Goal: Navigation & Orientation: Find specific page/section

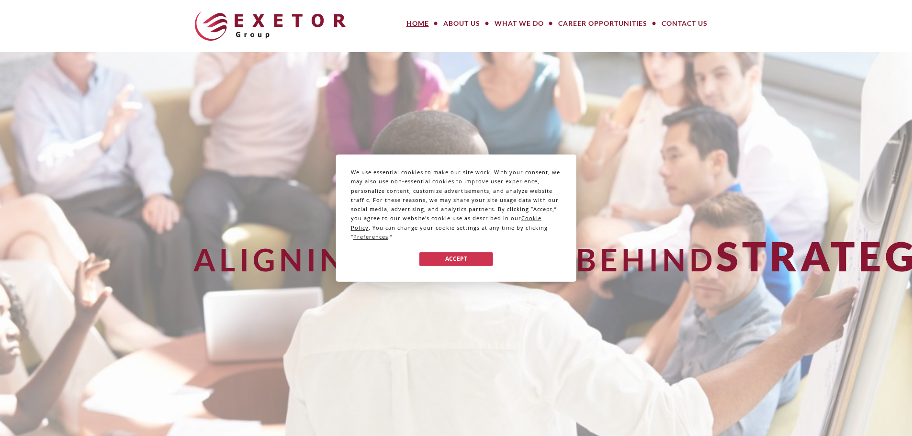
click at [465, 25] on div "We use essential cookies to make our site work. With your consent, we may also …" at bounding box center [456, 218] width 912 height 436
click at [459, 260] on button "Accept" at bounding box center [456, 259] width 74 height 14
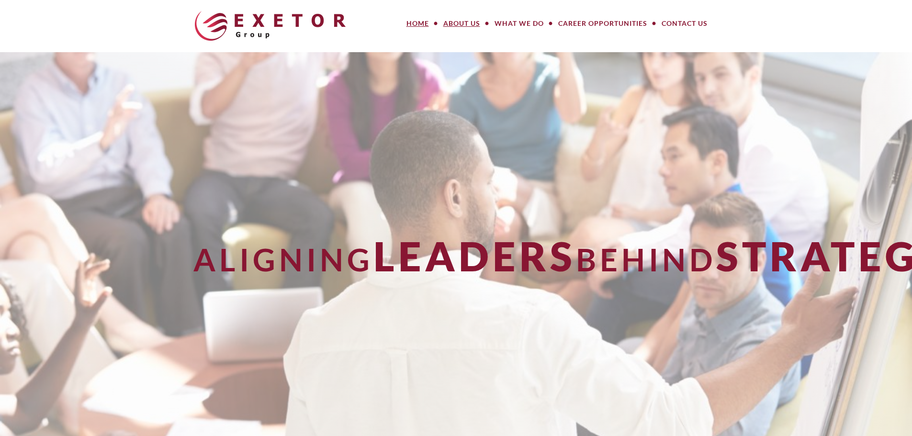
click at [461, 22] on link "About Us" at bounding box center [461, 23] width 51 height 19
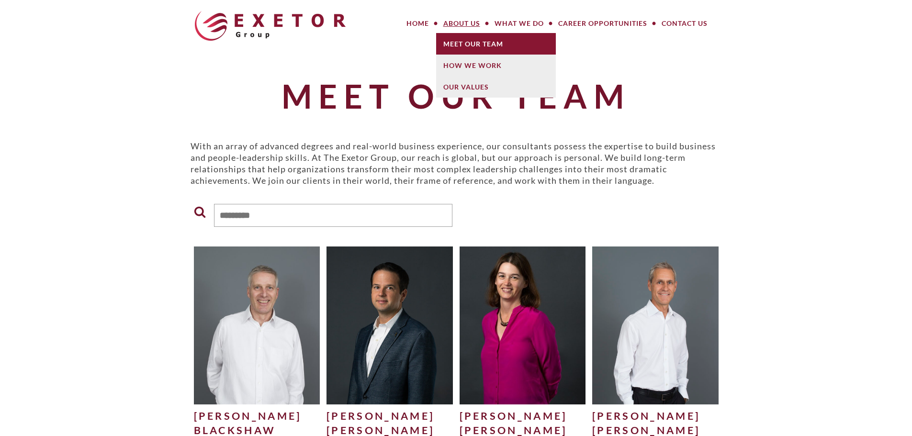
click at [486, 42] on link "Meet Our Team" at bounding box center [496, 44] width 120 height 22
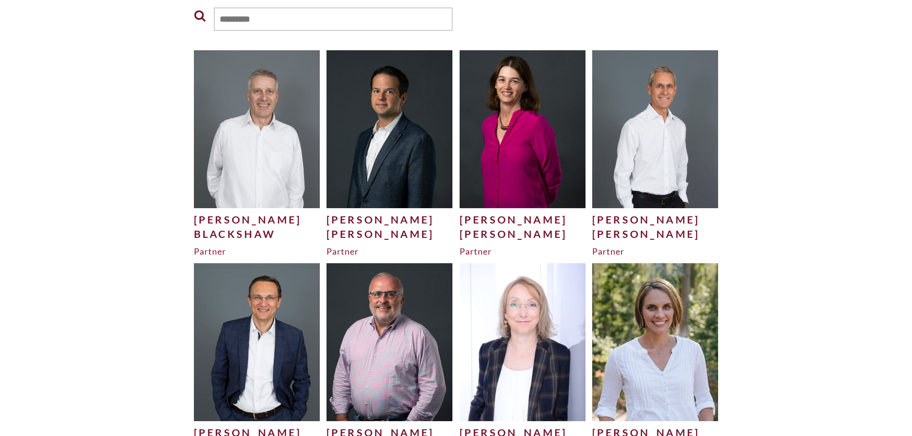
scroll to position [627, 0]
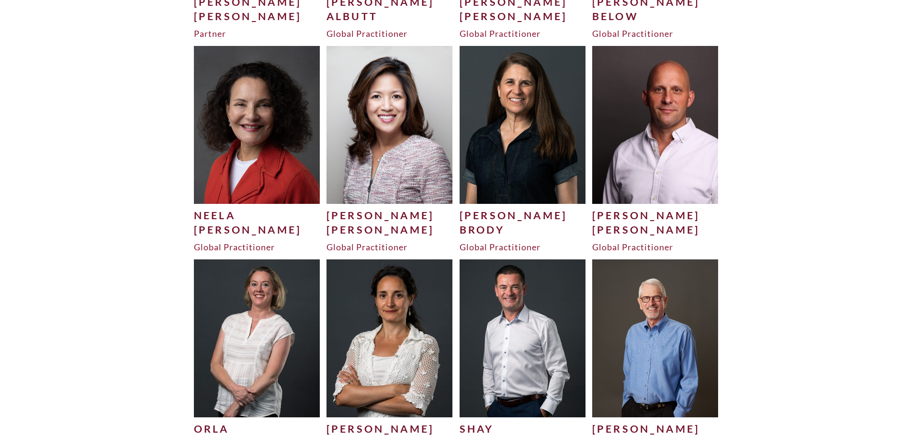
click at [507, 169] on img at bounding box center [523, 125] width 126 height 158
